Goal: Check status

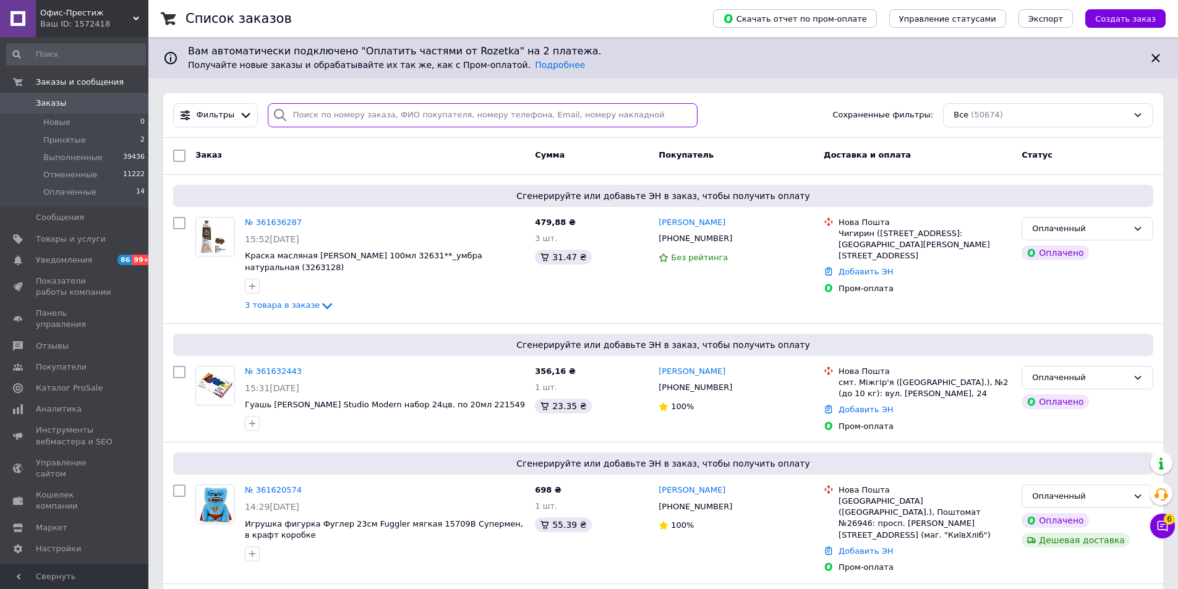
click at [401, 114] on input "search" at bounding box center [483, 115] width 430 height 24
paste input "361636287"
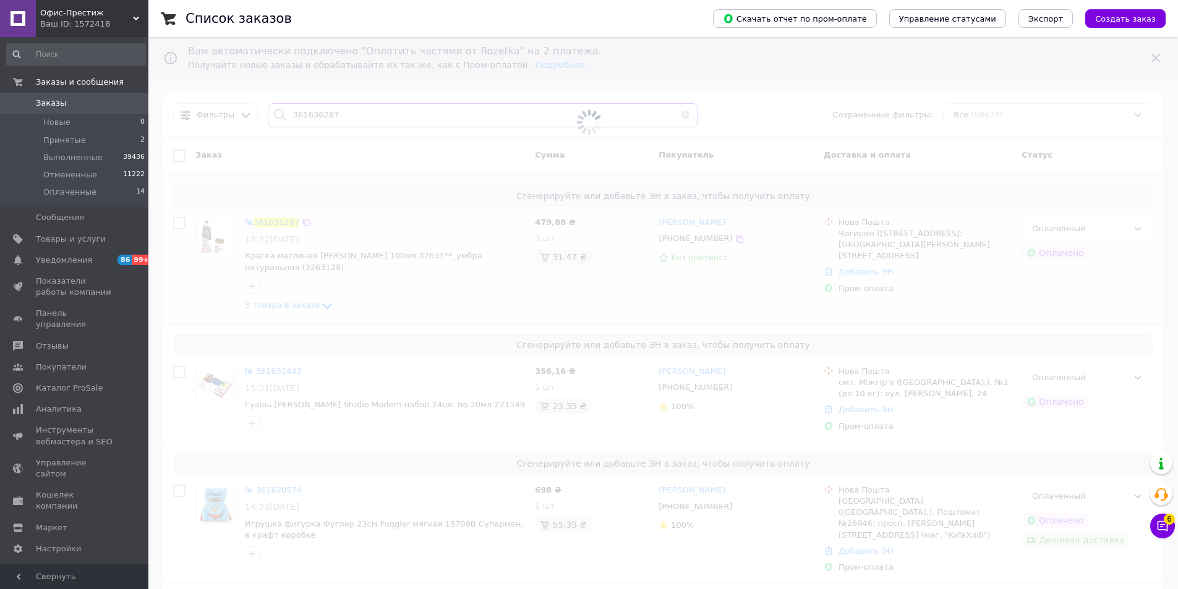
type input "361636287"
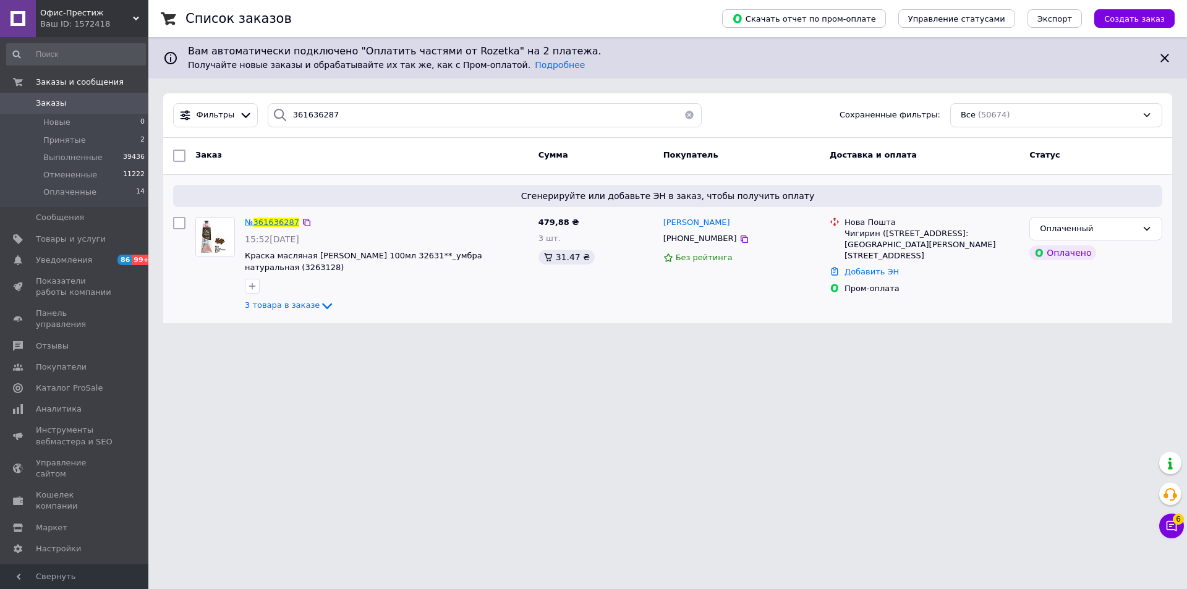
click at [272, 218] on span "361636287" at bounding box center [277, 222] width 46 height 9
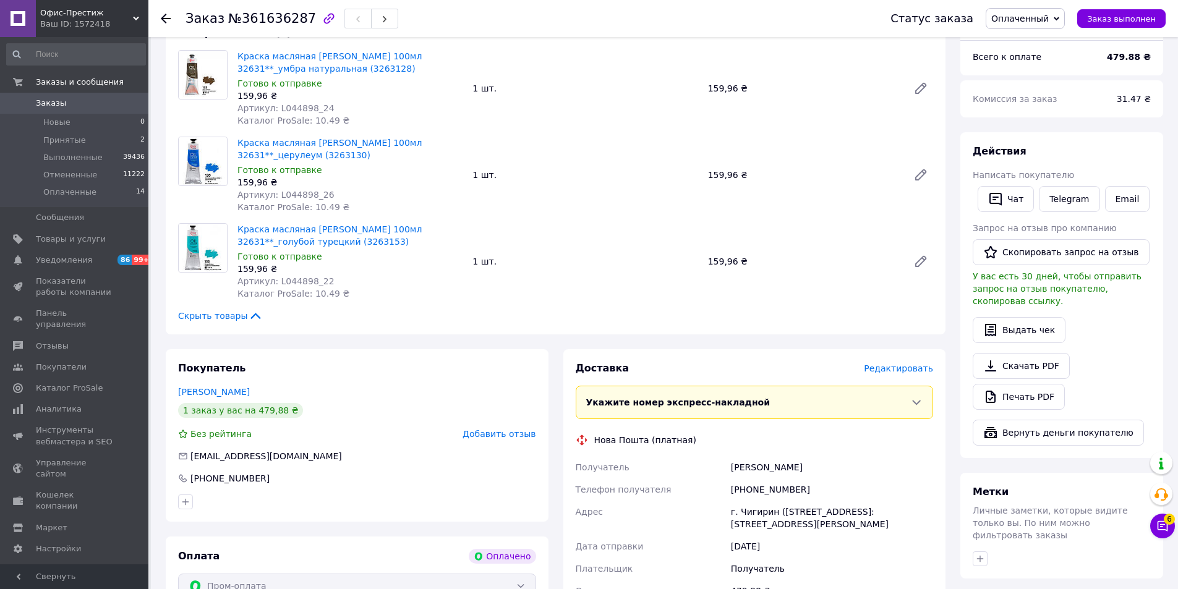
scroll to position [378, 0]
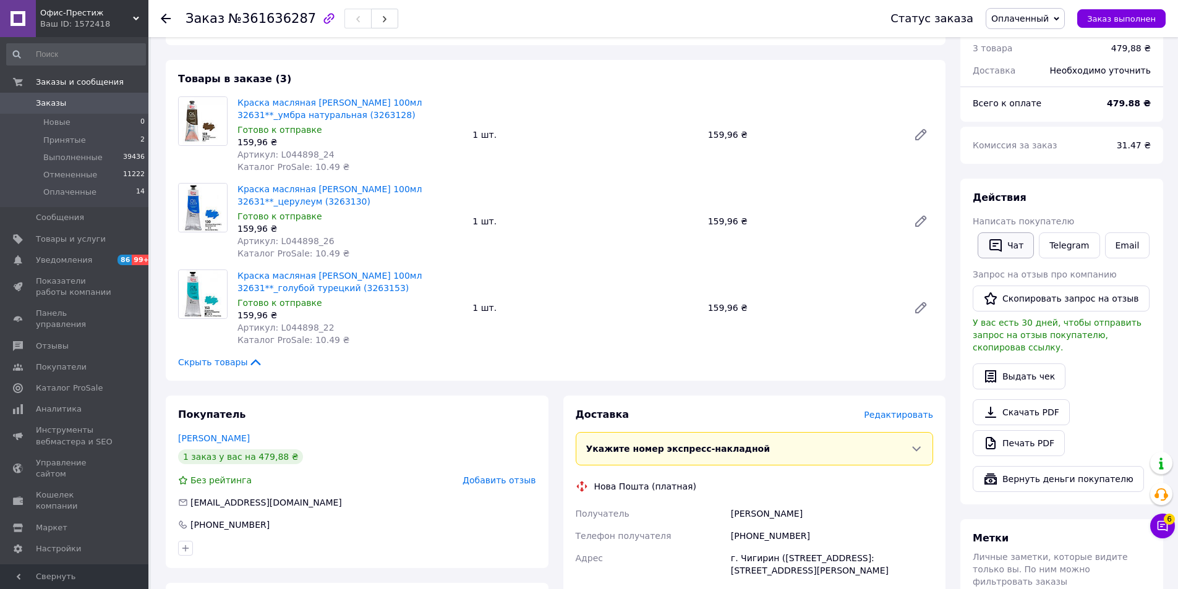
click at [999, 232] on button "Чат" at bounding box center [1006, 245] width 56 height 26
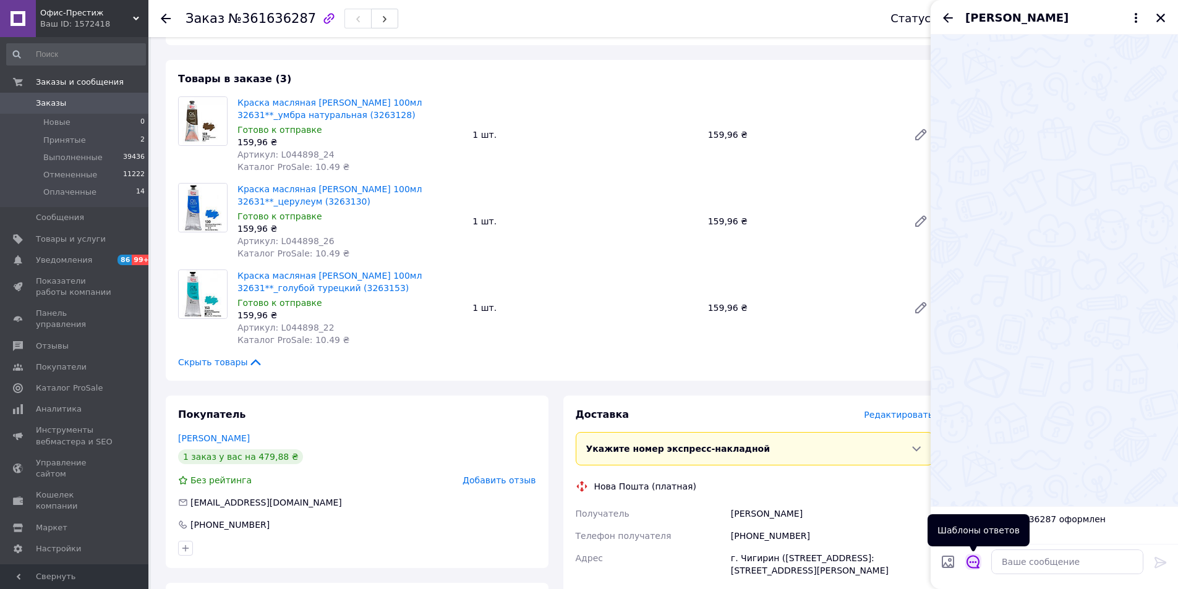
click at [973, 563] on icon "Открыть шаблоны ответов" at bounding box center [972, 562] width 13 height 13
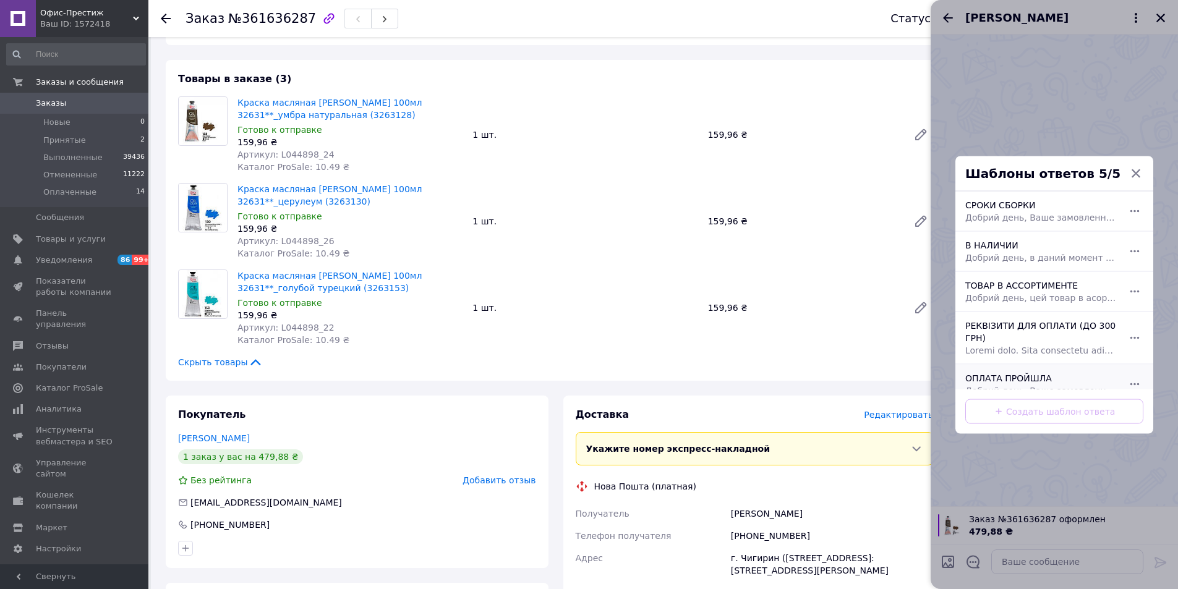
click at [1032, 380] on div "ОПЛАТА ПРОЙШЛА Добрий день. Ваше замовлення прийняте в обробку. Бачимо Вашу опл…" at bounding box center [1040, 384] width 161 height 35
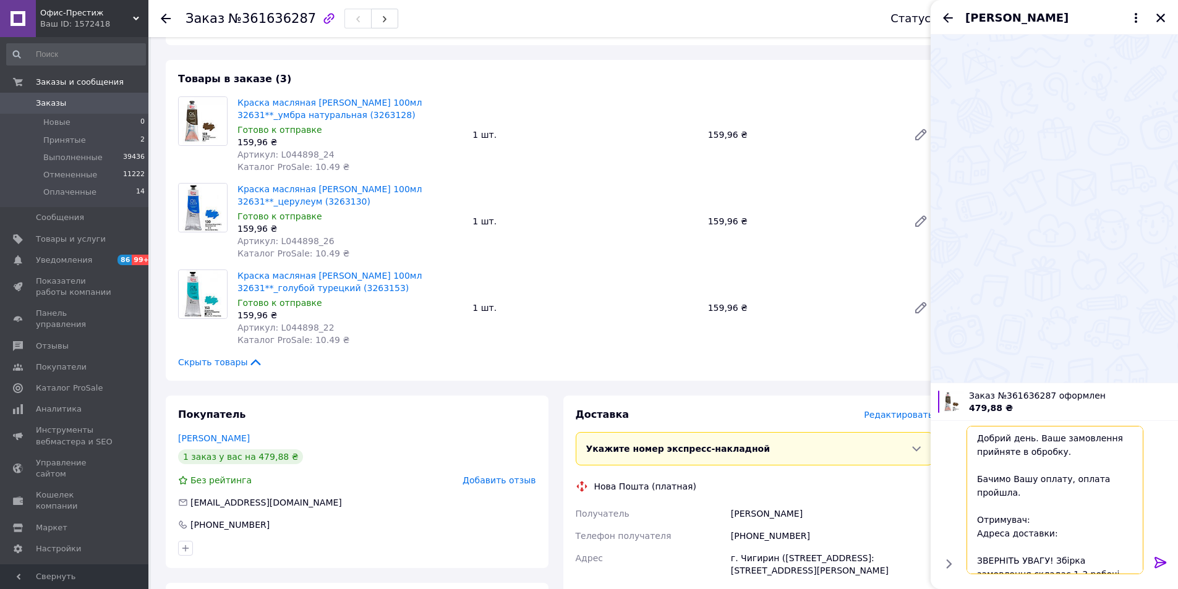
click at [1030, 506] on textarea "Добрий день. Ваше замовлення прийняте в обробку. Бачимо Вашу оплату, оплата про…" at bounding box center [1054, 500] width 177 height 148
paste textarea "[PERSON_NAME]"
click at [1047, 526] on textarea "Добрий день. Ваше замовлення прийняте в обробку. Бачимо Вашу оплату, оплата про…" at bounding box center [1054, 502] width 177 height 146
paste textarea "Чигирин ([STREET_ADDRESS]: [GEOGRAPHIC_DATA][PERSON_NAME][STREET_ADDRESS]"
type textarea "Добрий день. Ваше замовлення прийняте в обробку. Бачимо Вашу оплату, оплата про…"
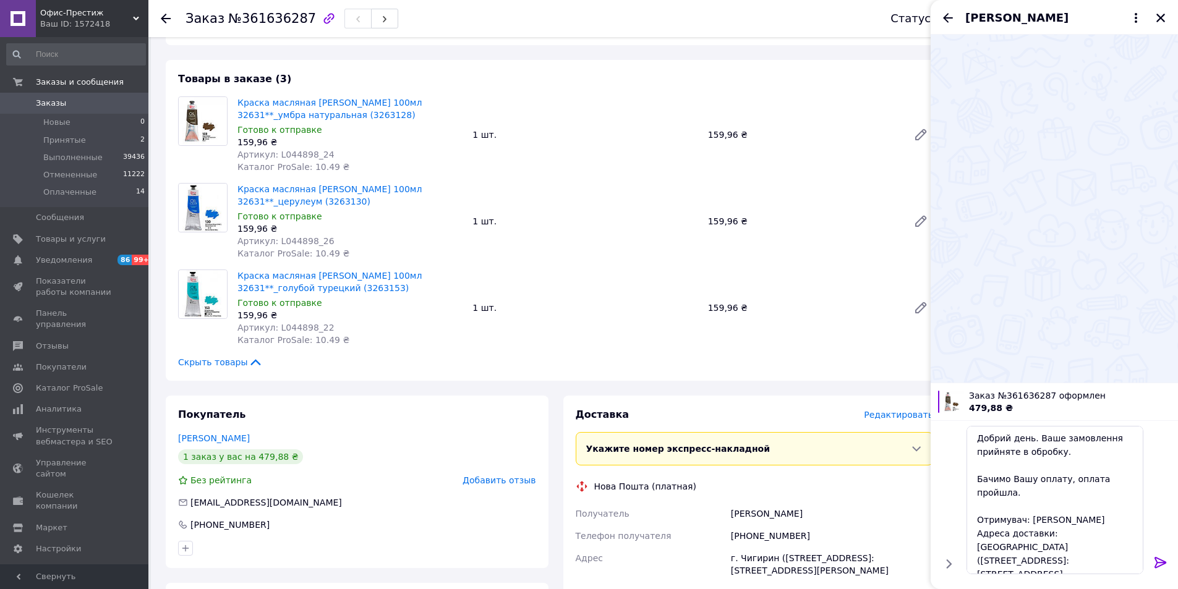
click at [1158, 550] on div at bounding box center [1160, 564] width 25 height 29
click at [1150, 564] on div at bounding box center [1160, 564] width 25 height 29
click at [1159, 563] on icon at bounding box center [1160, 562] width 15 height 15
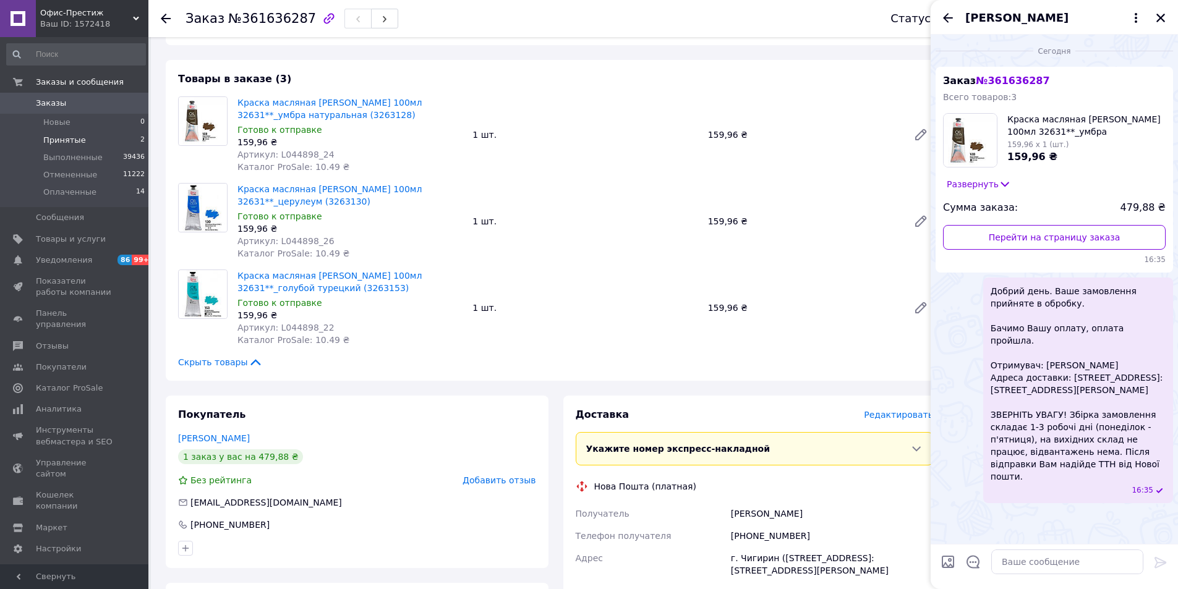
click at [98, 146] on li "Принятые 2" at bounding box center [76, 140] width 152 height 17
